Goal: Task Accomplishment & Management: Complete application form

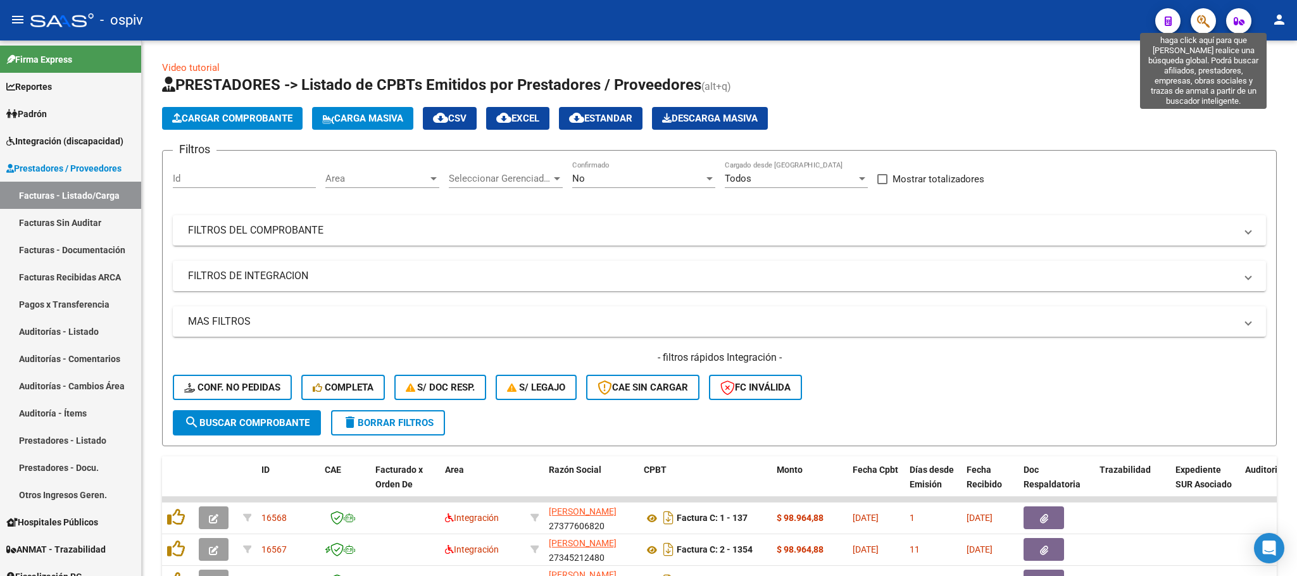
click at [1199, 27] on icon "button" at bounding box center [1203, 21] width 13 height 15
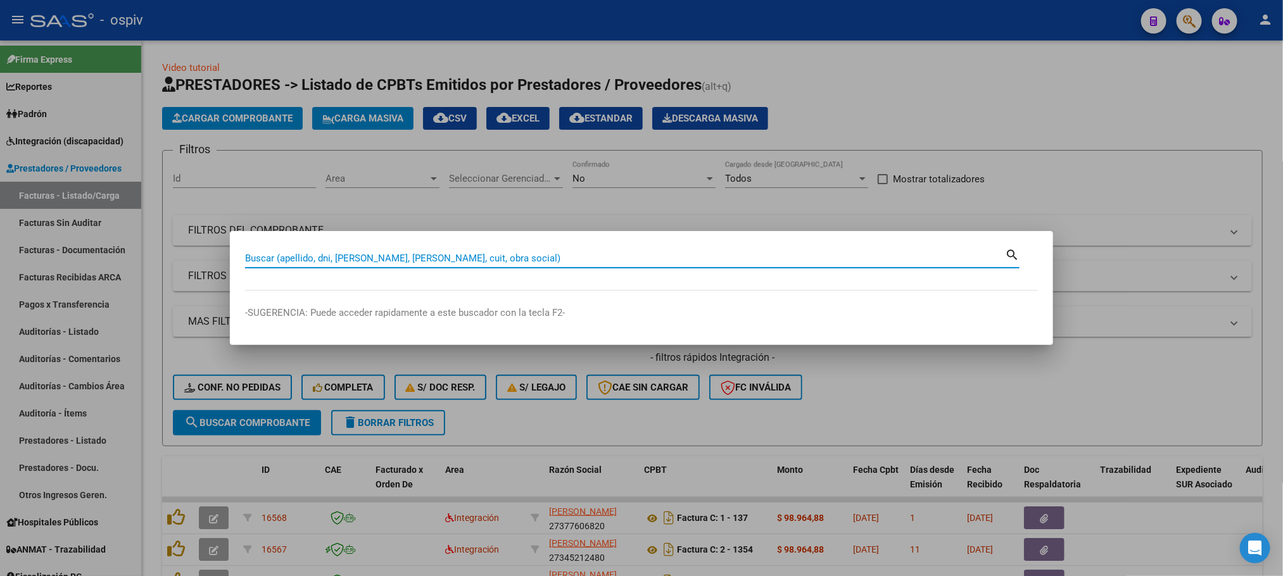
paste input "27-17631393-0"
type input "27176313930"
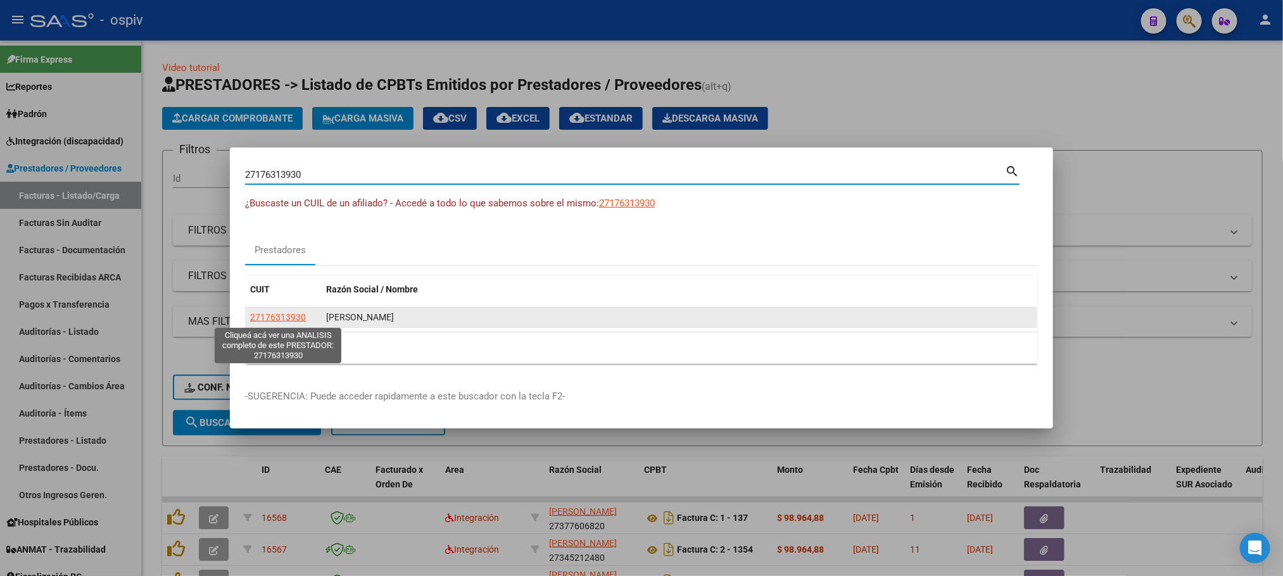
click at [281, 316] on span "27176313930" at bounding box center [278, 317] width 56 height 10
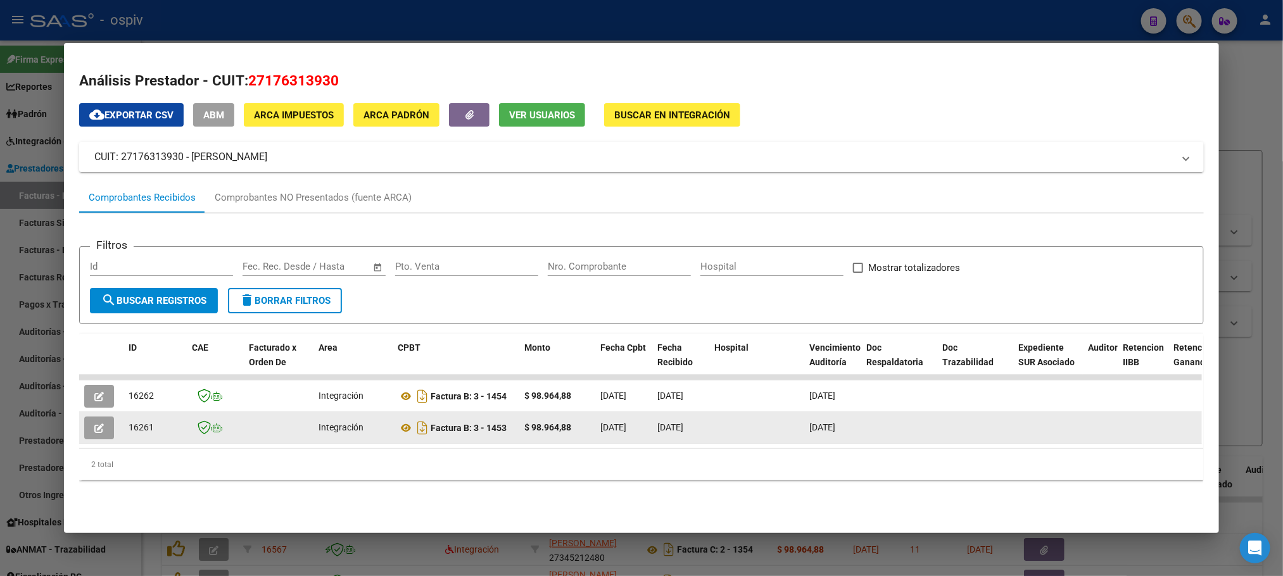
click at [97, 430] on icon "button" at bounding box center [98, 428] width 9 height 9
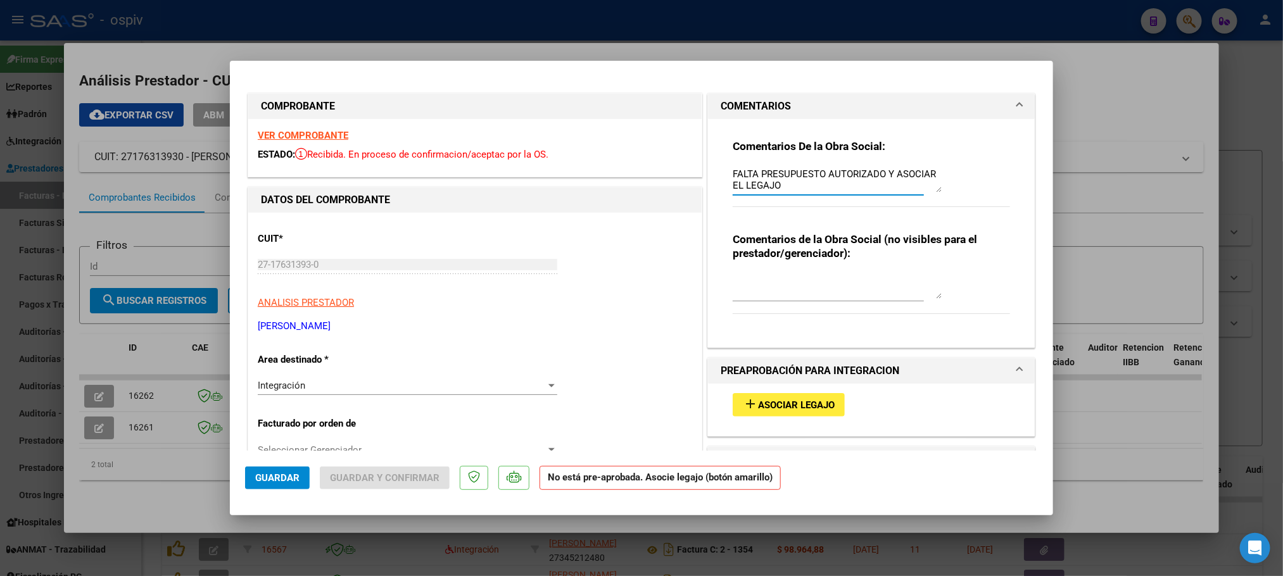
drag, startPoint x: 725, startPoint y: 171, endPoint x: 812, endPoint y: 194, distance: 89.1
click at [812, 194] on div "FALTA PRESUPUESTO AUTORIZADO Y ASOCIAR EL LEGAJO" at bounding box center [836, 180] width 209 height 30
drag, startPoint x: 462, startPoint y: 23, endPoint x: 348, endPoint y: 260, distance: 263.3
click at [463, 23] on div at bounding box center [641, 288] width 1283 height 576
type input "$ 0,00"
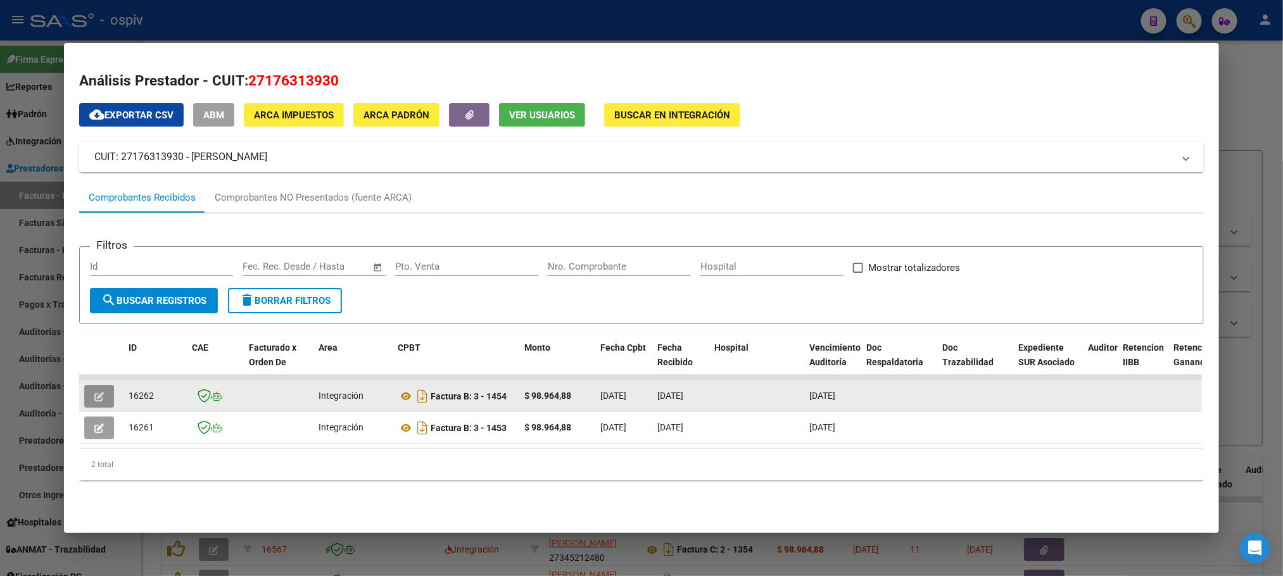
click at [96, 399] on icon "button" at bounding box center [98, 396] width 9 height 9
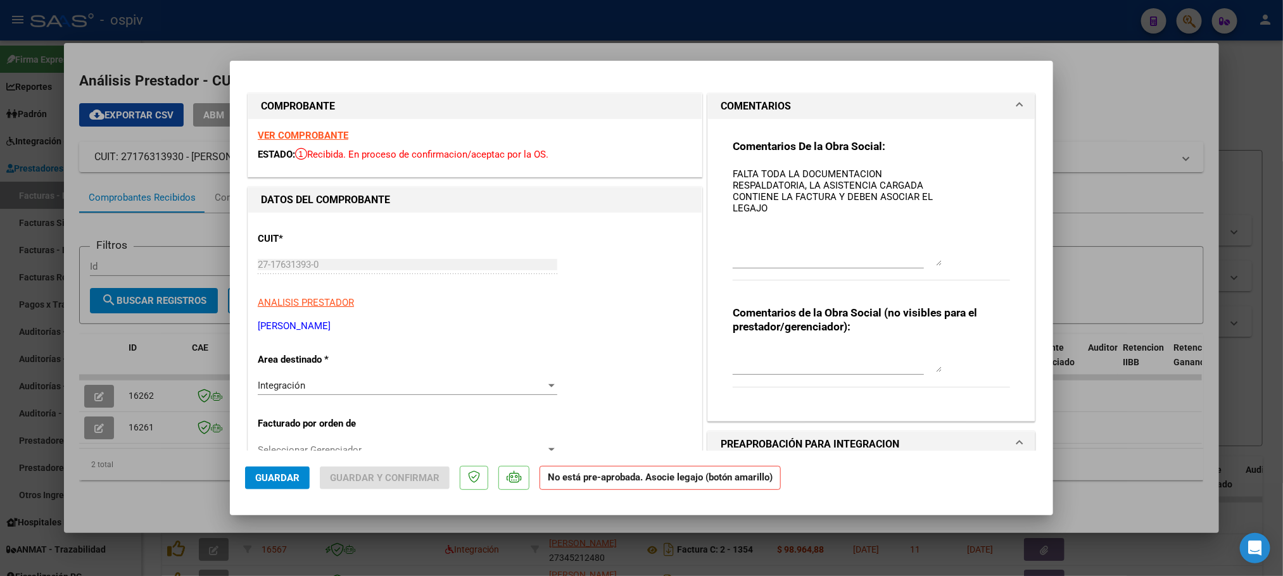
drag, startPoint x: 926, startPoint y: 177, endPoint x: 927, endPoint y: 251, distance: 73.4
click at [927, 251] on textarea "FALTA TODA LA DOCUMENTACION RESPALDATORIA, LA ASISTENCIA CARGADA CONTIENE LA FA…" at bounding box center [836, 216] width 209 height 99
drag, startPoint x: 725, startPoint y: 172, endPoint x: 817, endPoint y: 215, distance: 101.4
click at [817, 215] on textarea "FALTA TODA LA DOCUMENTACION RESPALDATORIA, LA ASISTENCIA CARGADA CONTIENE LA FA…" at bounding box center [836, 216] width 209 height 99
click at [982, 234] on div "Comentarios De la Obra Social: FALTA TODA LA DOCUMENTACION RESPALDATORIA, LA AS…" at bounding box center [870, 216] width 277 height 155
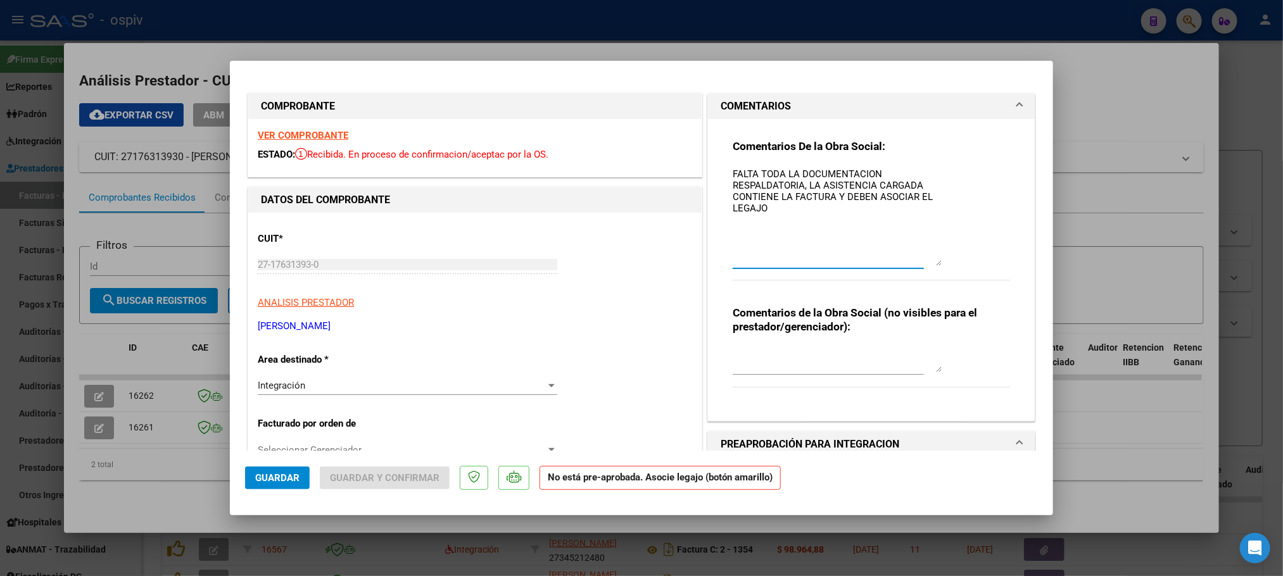
drag, startPoint x: 725, startPoint y: 172, endPoint x: 855, endPoint y: 215, distance: 136.7
click at [855, 215] on textarea "FALTA TODA LA DOCUMENTACION RESPALDATORIA, LA ASISTENCIA CARGADA CONTIENE LA FA…" at bounding box center [836, 216] width 209 height 99
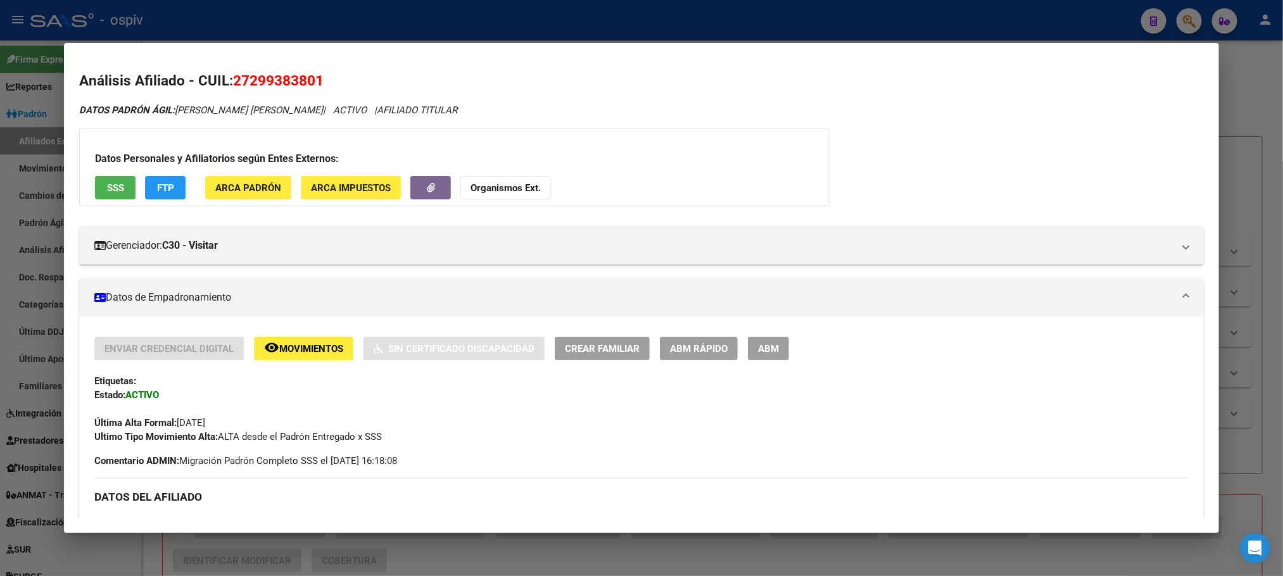
scroll to position [1034, 0]
